Goal: Use online tool/utility: Utilize a website feature to perform a specific function

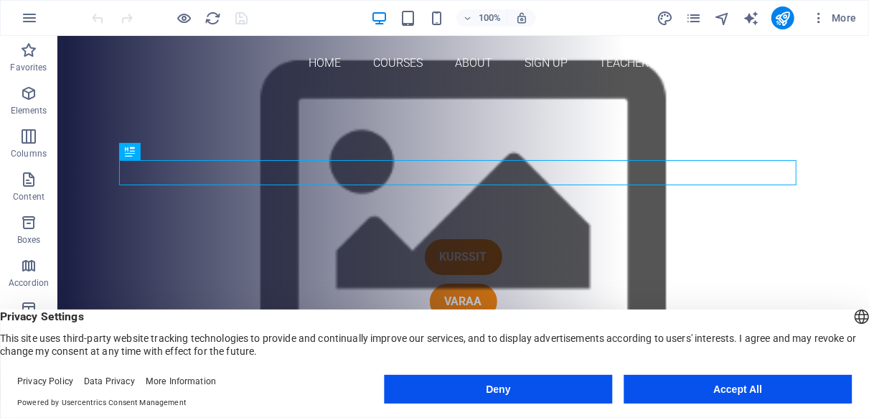
click at [731, 383] on button "Accept All" at bounding box center [738, 389] width 228 height 29
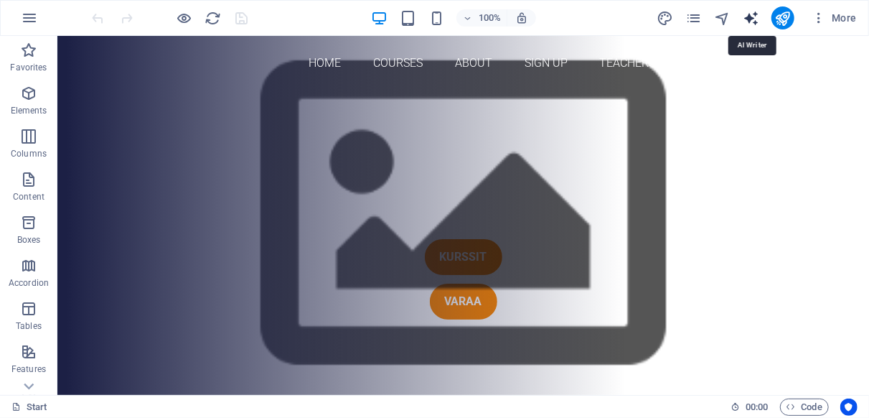
click at [750, 14] on icon "text_generator" at bounding box center [751, 18] width 17 height 17
select select "English"
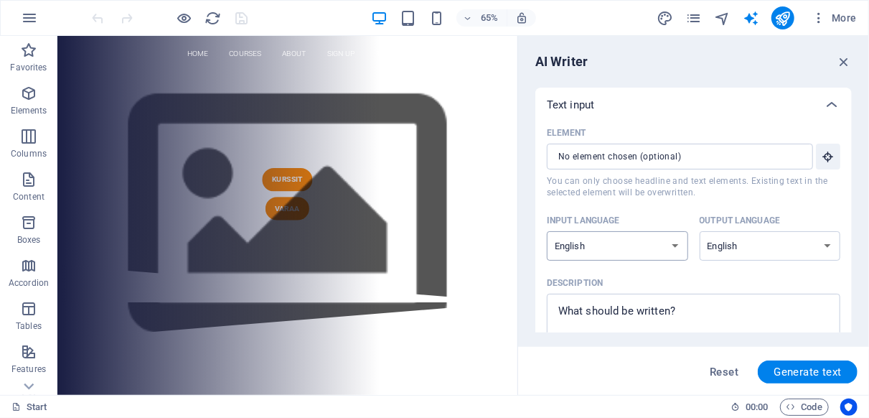
click at [677, 243] on select "Albanian Arabic Armenian Awadhi Azerbaijani Bashkir Basque Belarusian Bengali B…" at bounding box center [617, 245] width 141 height 29
select select "Finnish"
click at [547, 231] on select "Albanian Arabic Armenian Awadhi Azerbaijani Bashkir Basque Belarusian Bengali B…" at bounding box center [617, 245] width 141 height 29
click at [828, 246] on select "Albanian Arabic Armenian Awadhi Azerbaijani Bashkir Basque Belarusian Bengali B…" at bounding box center [770, 245] width 141 height 29
select select "Finnish"
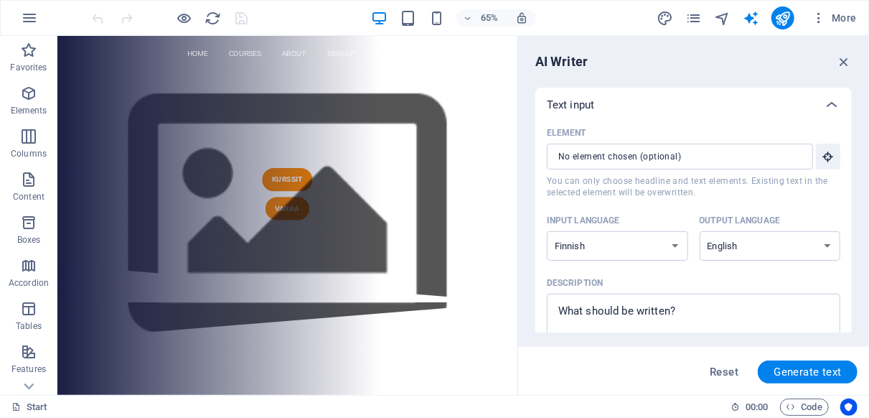
click at [700, 231] on select "Albanian Arabic Armenian Awadhi Azerbaijani Bashkir Basque Belarusian Bengali B…" at bounding box center [770, 245] width 141 height 29
click at [809, 366] on span "Generate text" at bounding box center [808, 371] width 68 height 11
type textarea "x"
click at [783, 18] on icon "publish" at bounding box center [782, 18] width 17 height 17
